Goal: Navigation & Orientation: Go to known website

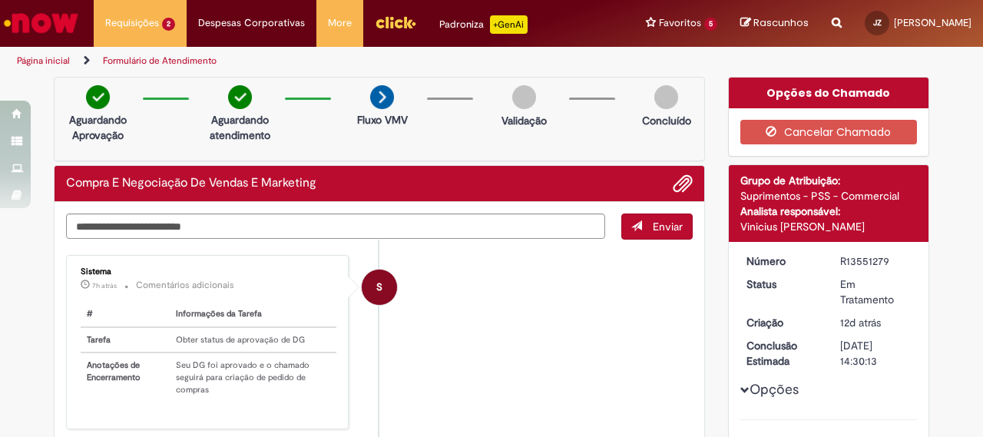
click at [67, 25] on img "Ir para a Homepage" at bounding box center [41, 23] width 79 height 31
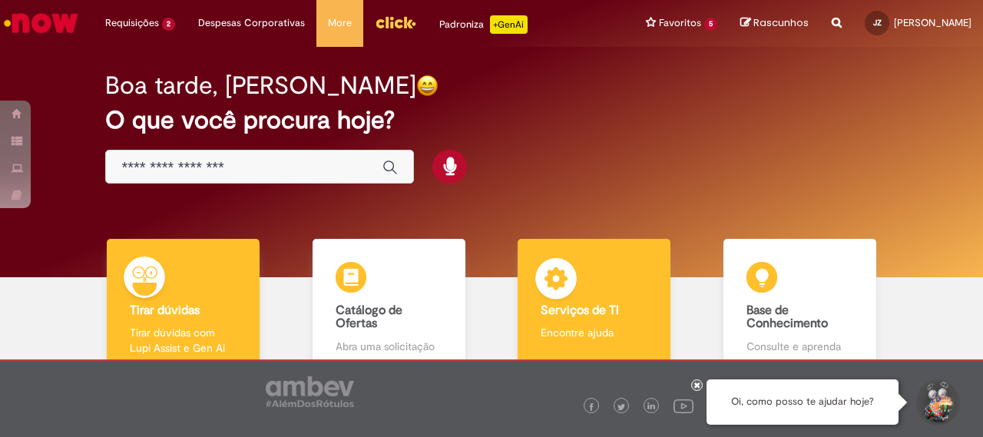
click at [564, 287] on img at bounding box center [556, 281] width 46 height 46
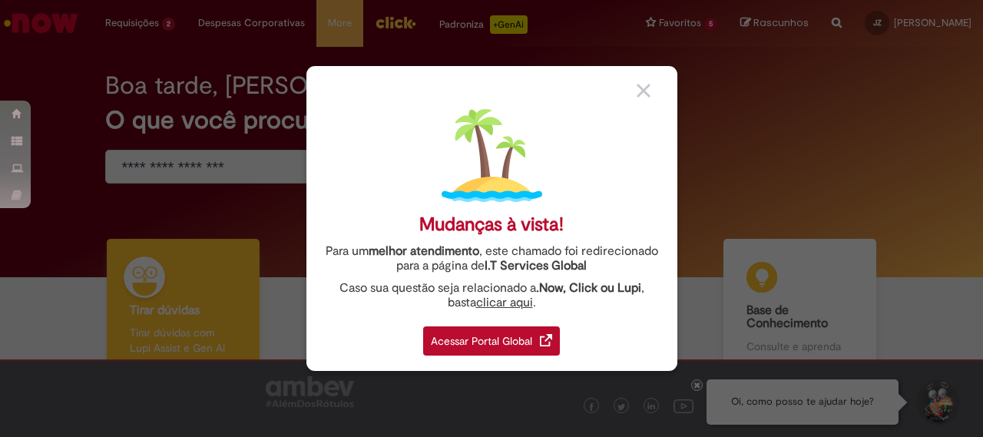
click at [481, 342] on body "Pular para o conteúdo da página Requisições 2 Exibir Todas as Solicitações Comp…" at bounding box center [491, 218] width 983 height 437
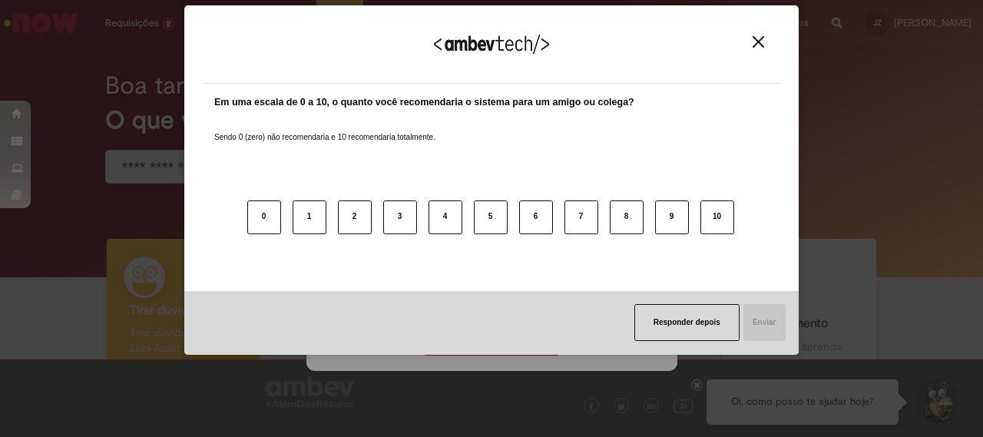
click at [761, 36] on img "Close" at bounding box center [759, 42] width 12 height 12
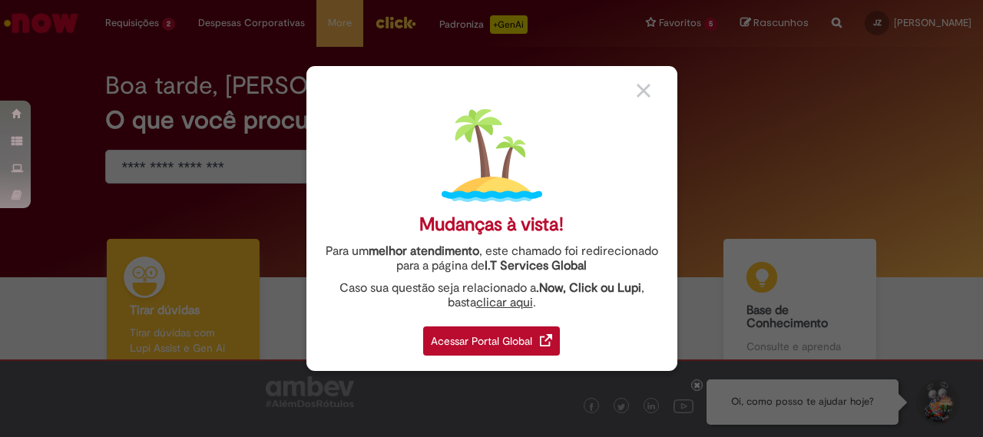
click at [508, 346] on div "Acessar Portal Global" at bounding box center [491, 340] width 137 height 29
